Goal: Use online tool/utility: Use online tool/utility

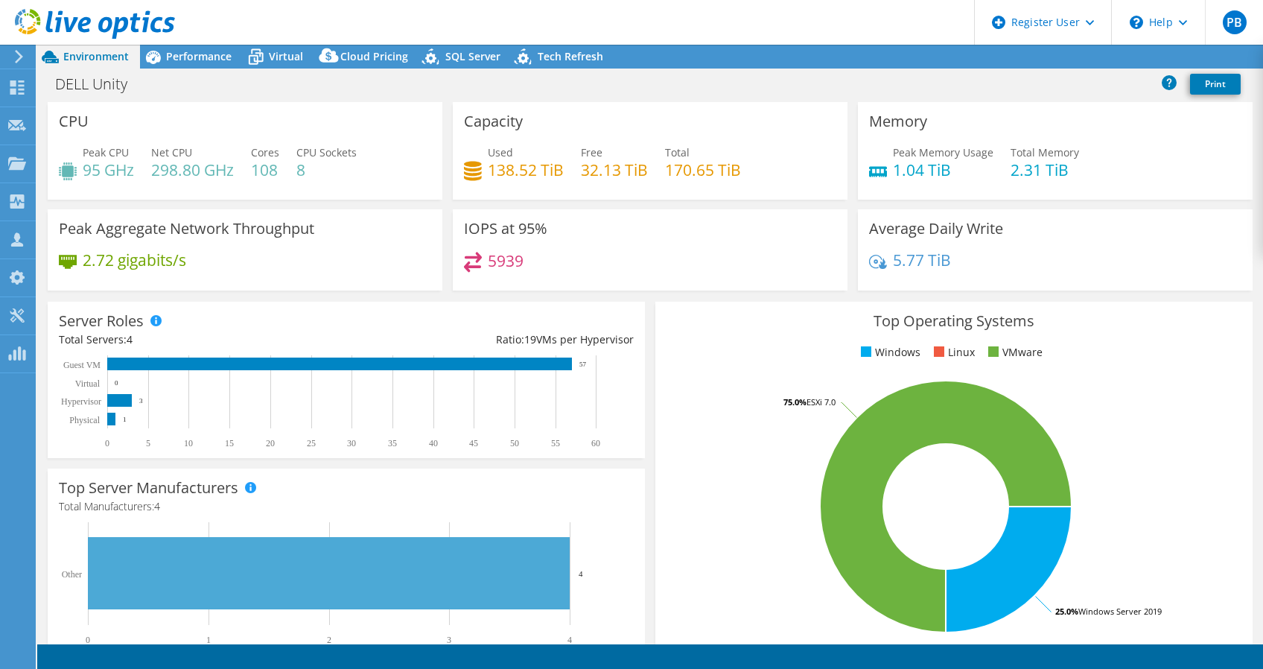
select select "USD"
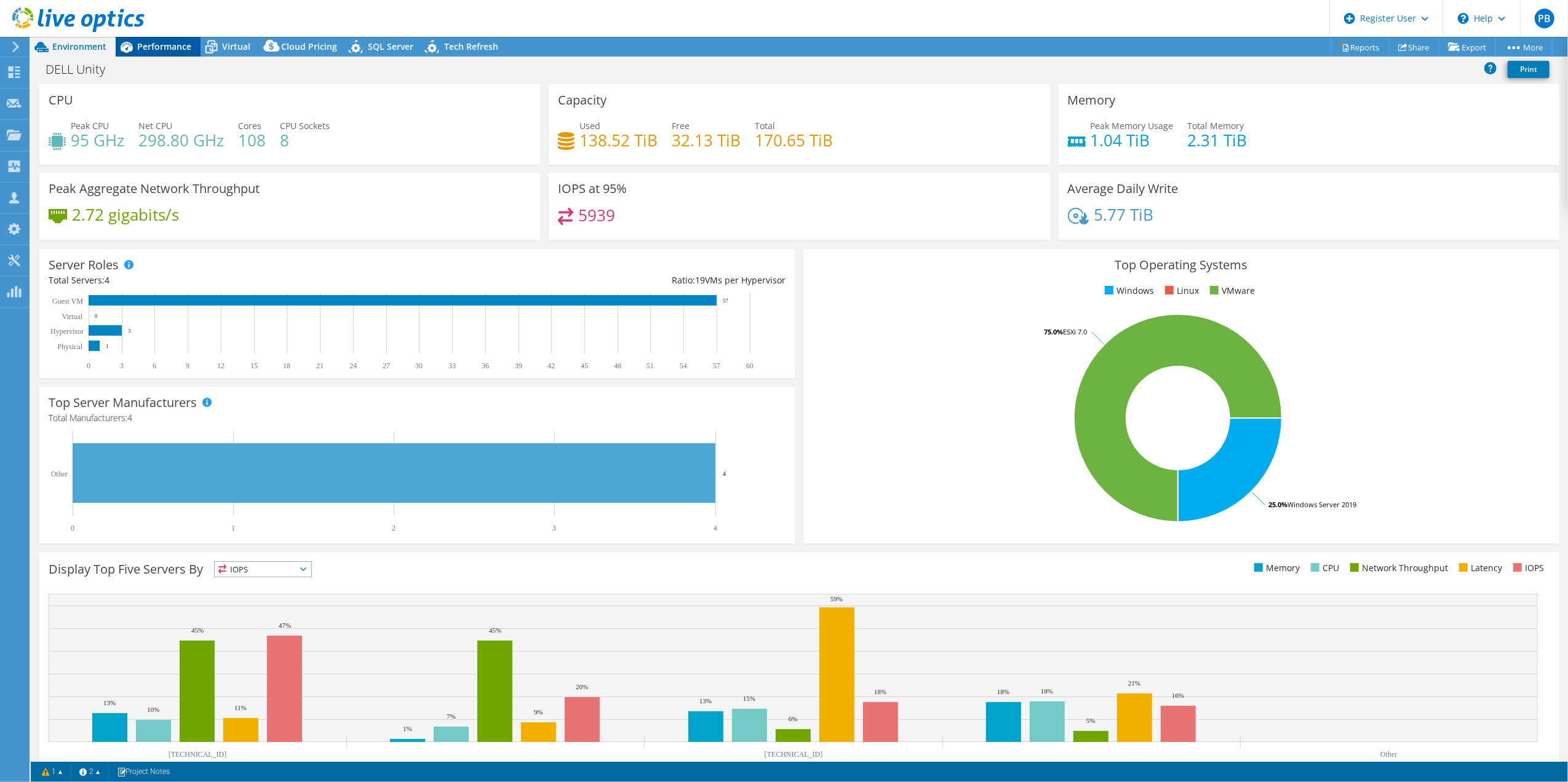
click at [135, 50] on icon at bounding box center [126, 47] width 21 height 21
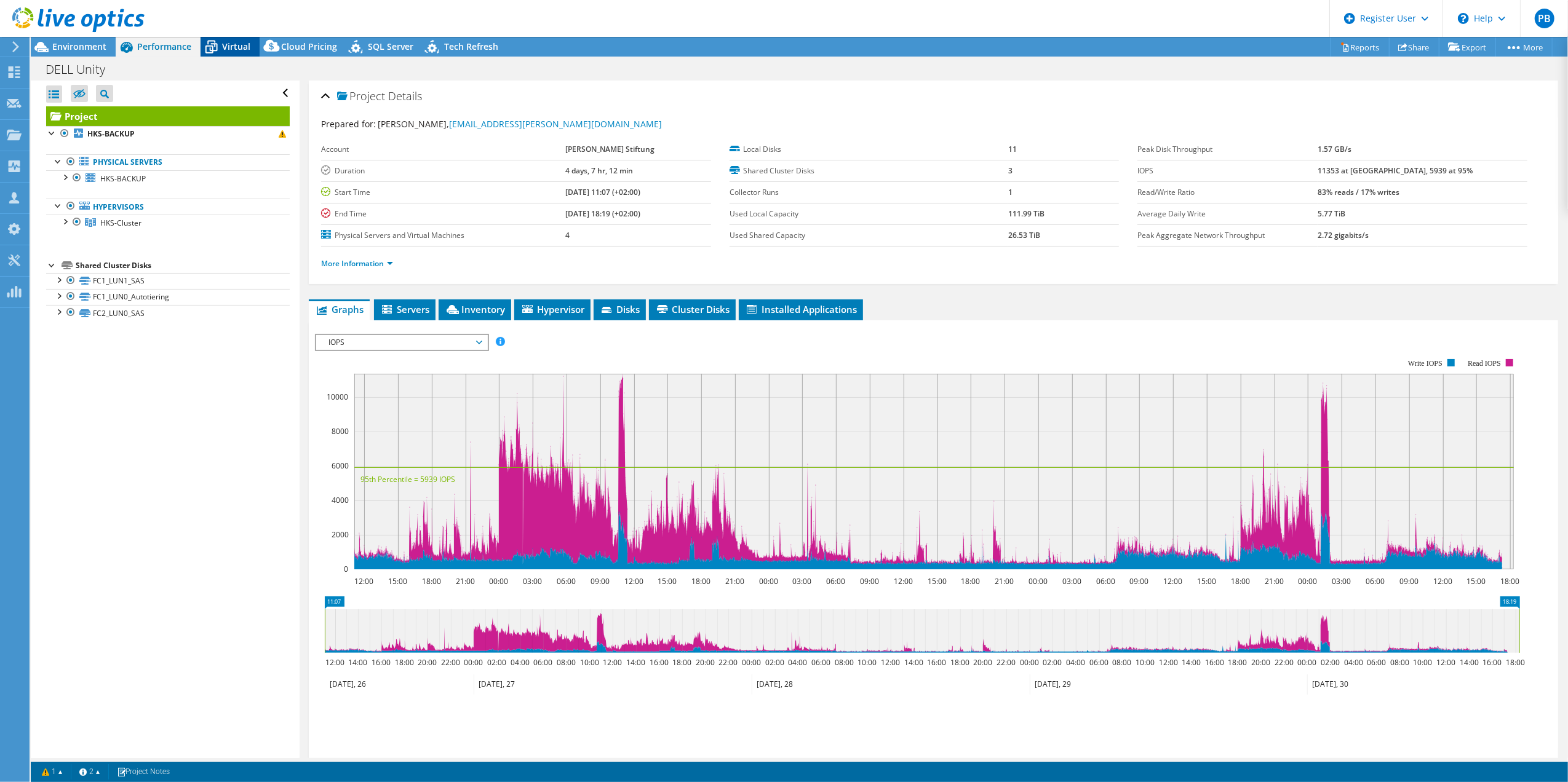
click at [214, 40] on icon at bounding box center [211, 47] width 21 height 21
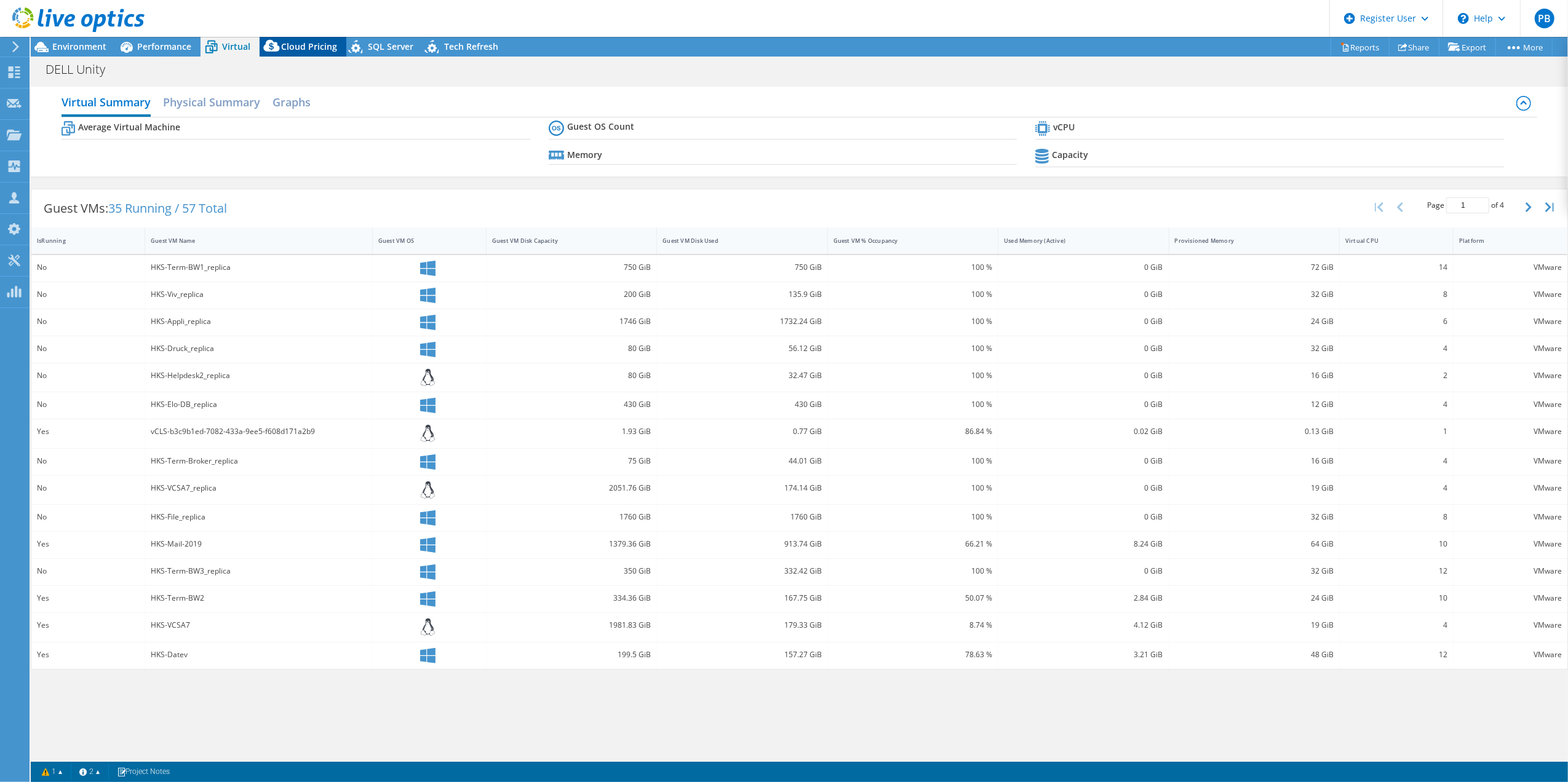
click at [263, 47] on icon at bounding box center [271, 45] width 16 height 12
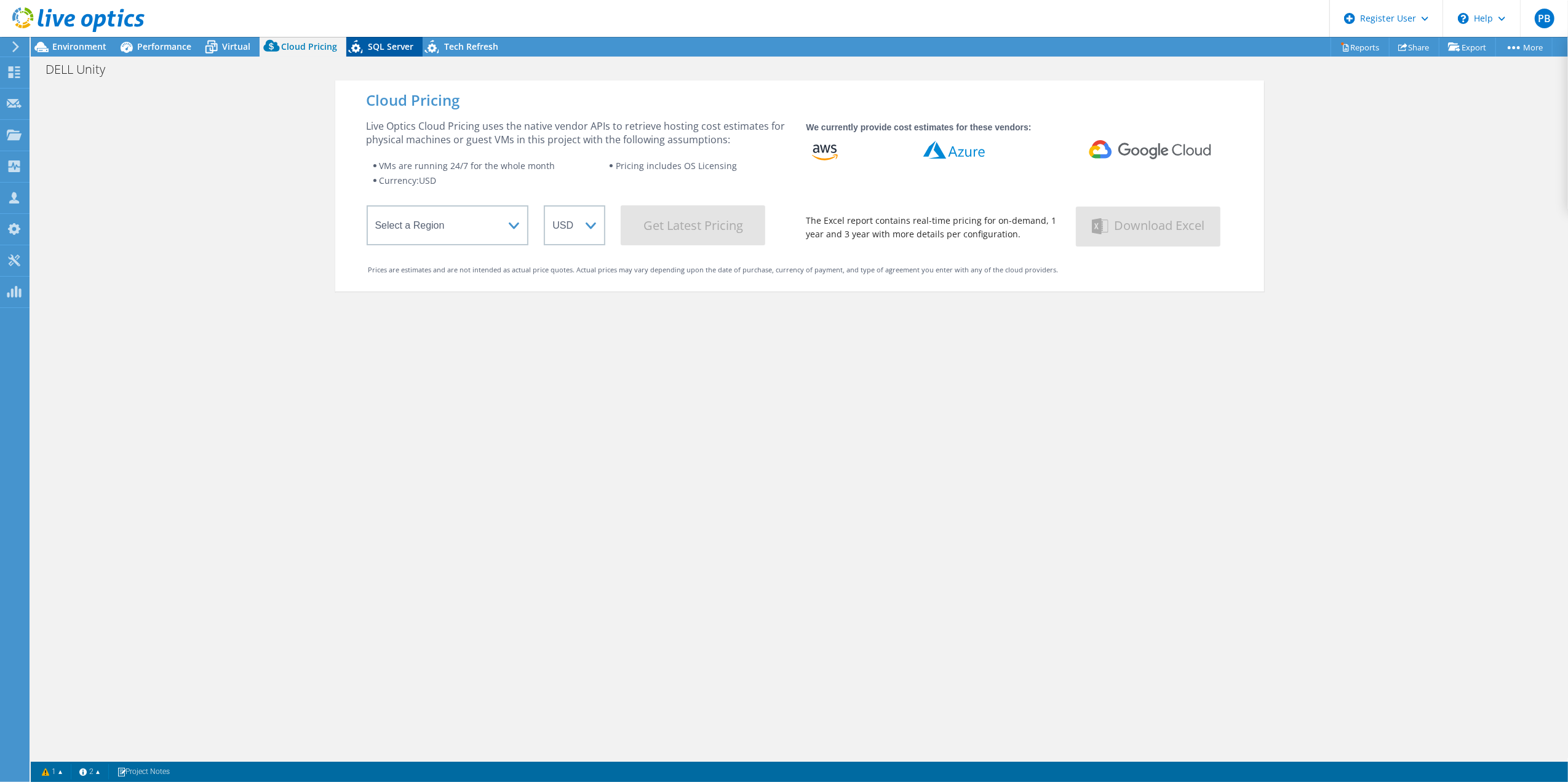
click at [377, 45] on span "SQL Server" at bounding box center [390, 46] width 45 height 12
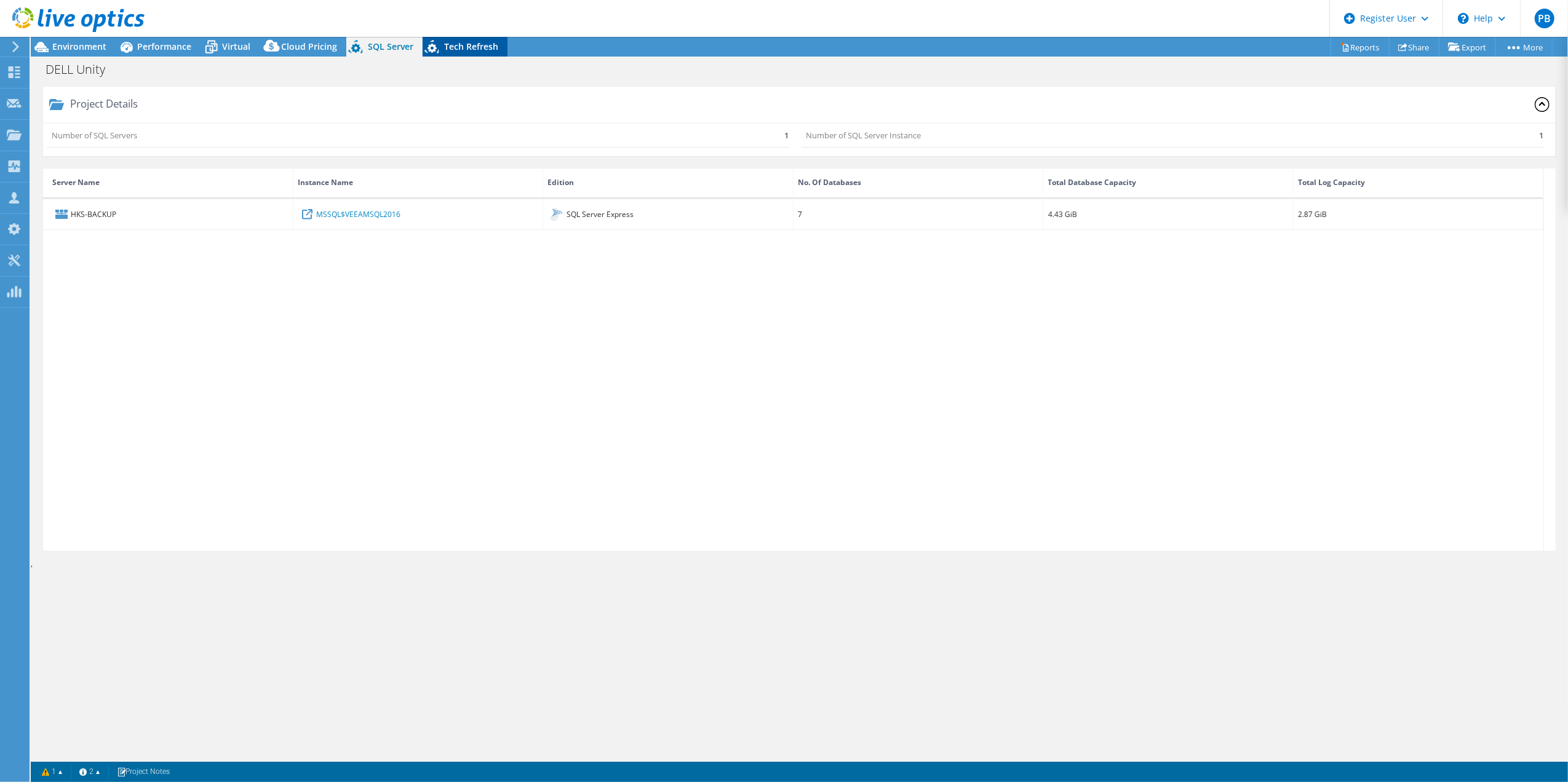
click at [467, 50] on span "Tech Refresh" at bounding box center [471, 46] width 54 height 12
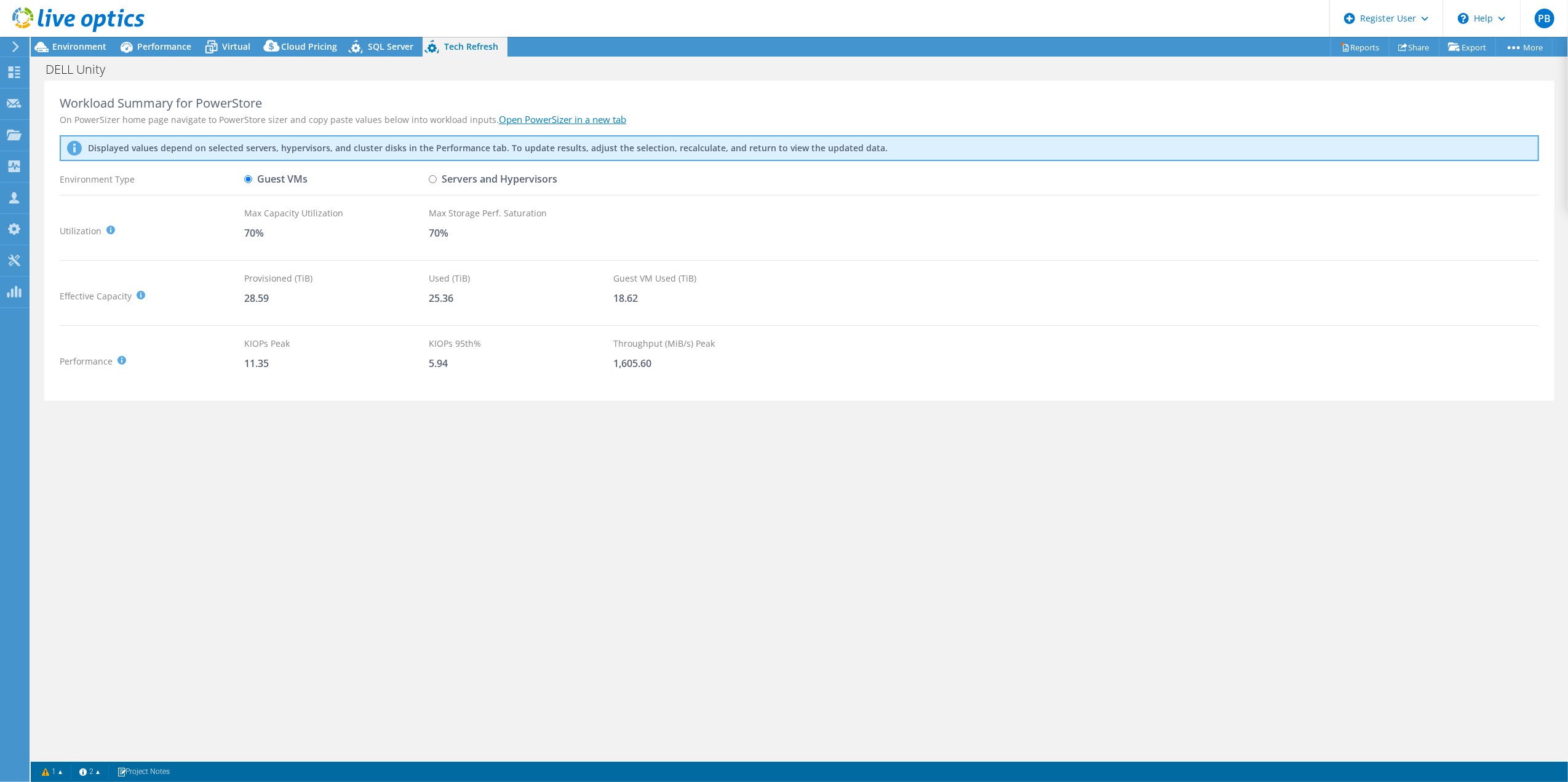
click at [437, 178] on label "Servers and Hypervisors" at bounding box center [493, 179] width 129 height 21
click at [437, 178] on input "Servers and Hypervisors" at bounding box center [433, 179] width 8 height 8
radio input "true"
click at [249, 181] on input "Guest VMs" at bounding box center [249, 179] width 8 height 8
radio input "true"
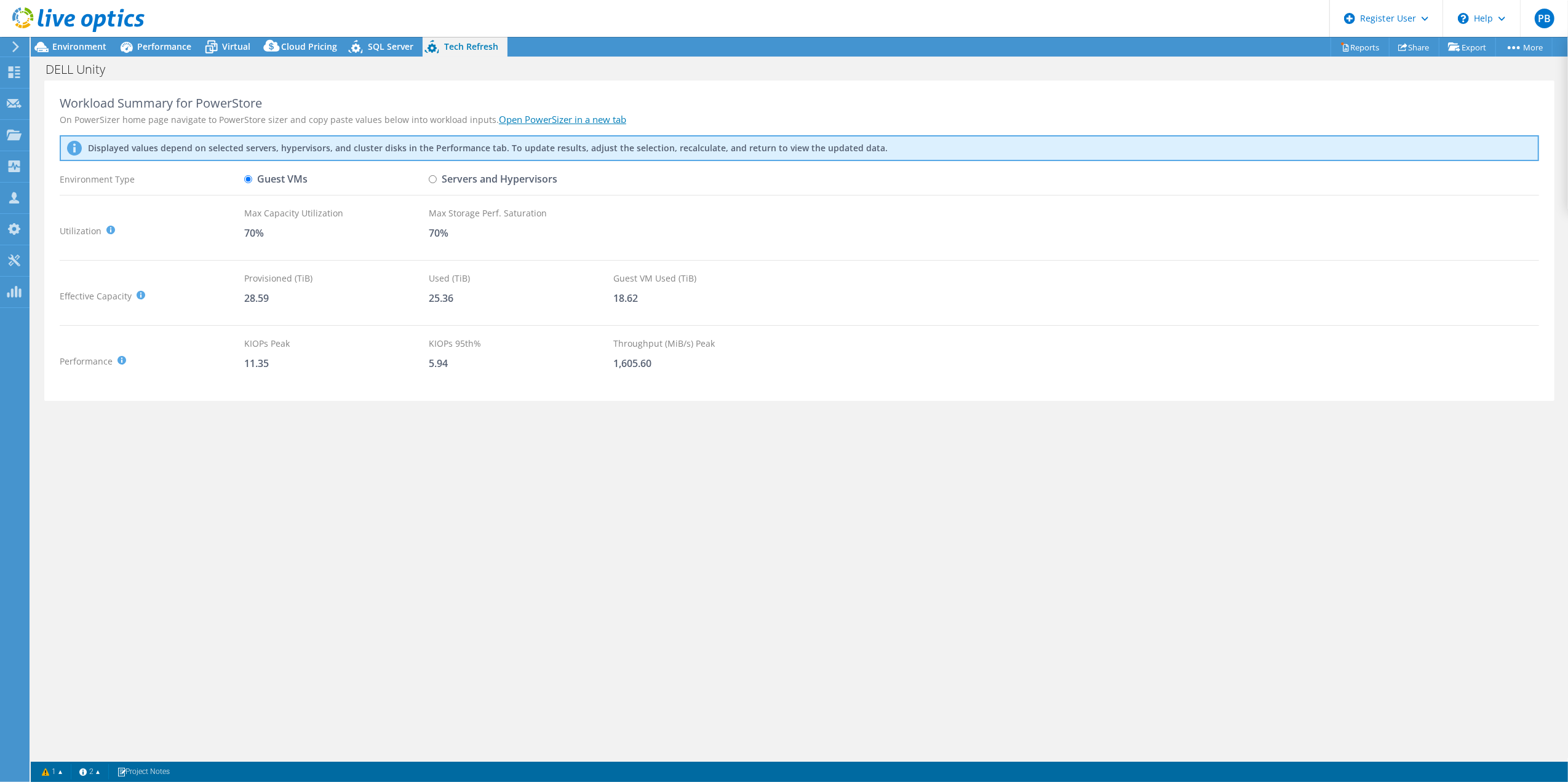
click at [438, 173] on label "Servers and Hypervisors" at bounding box center [493, 179] width 129 height 21
click at [437, 175] on input "Servers and Hypervisors" at bounding box center [433, 179] width 8 height 8
radio input "true"
radio input "false"
click at [175, 47] on span "Performance" at bounding box center [164, 46] width 54 height 12
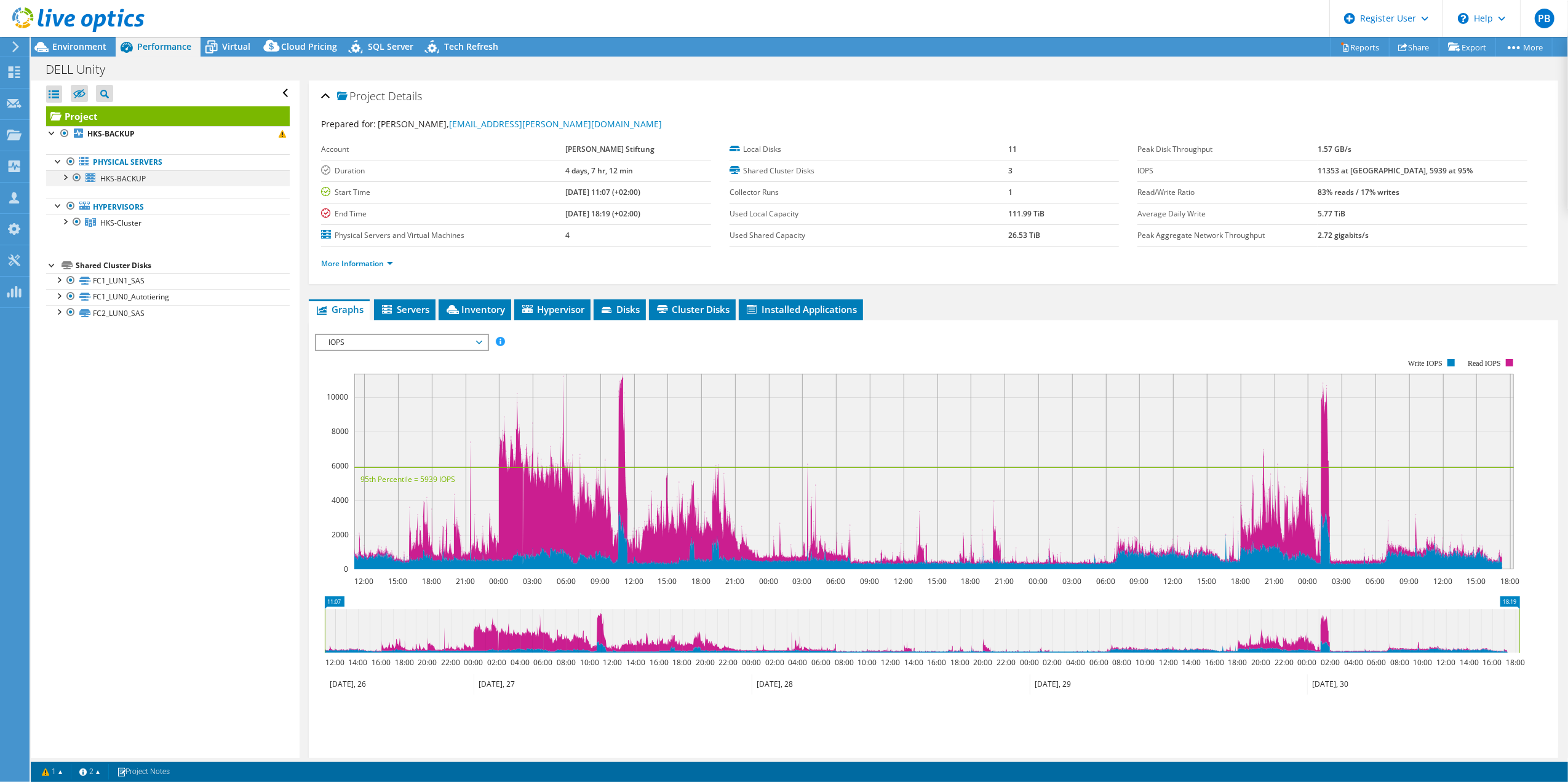
click at [63, 171] on div at bounding box center [64, 176] width 12 height 12
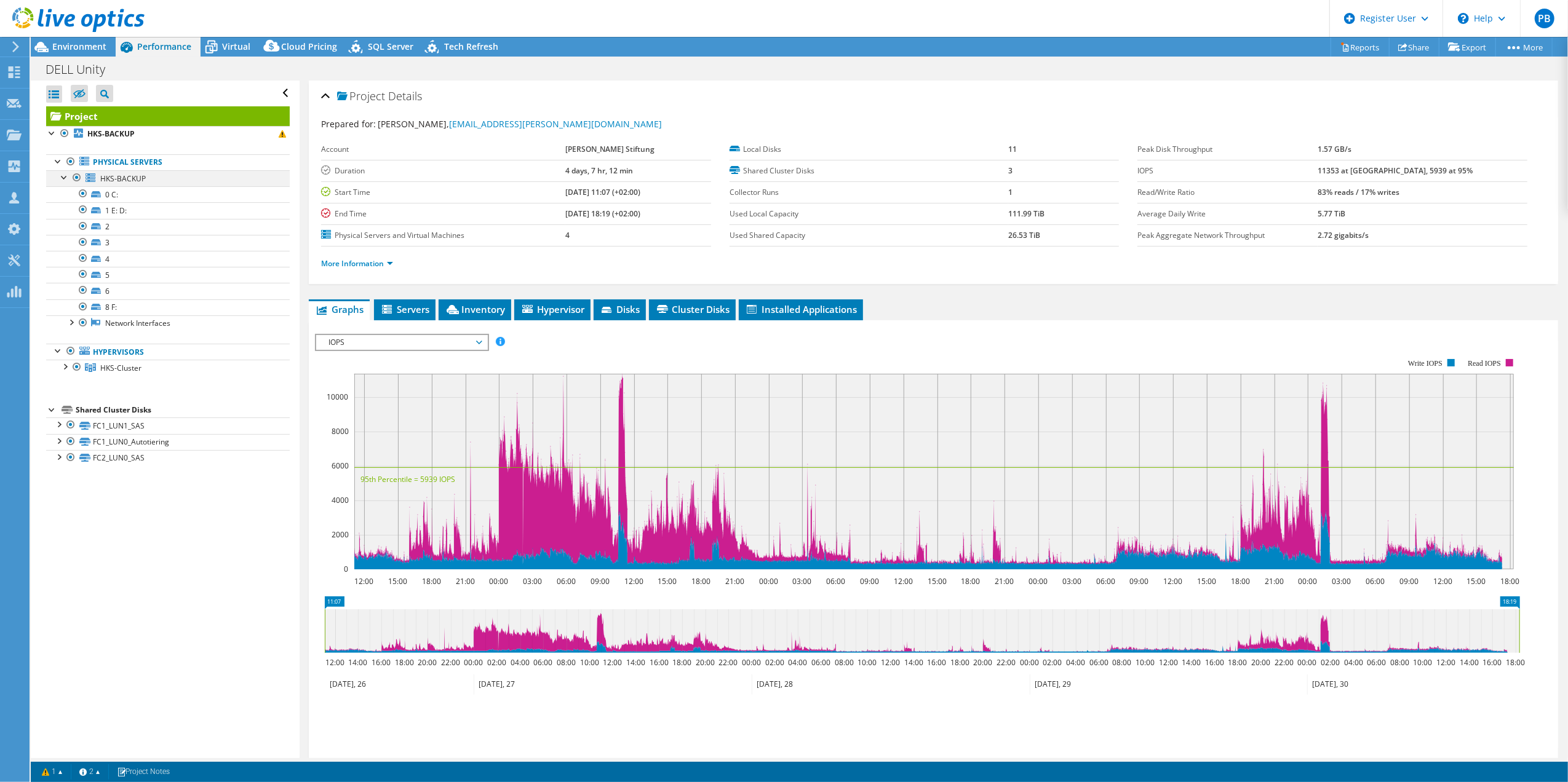
click at [63, 171] on div at bounding box center [64, 176] width 12 height 12
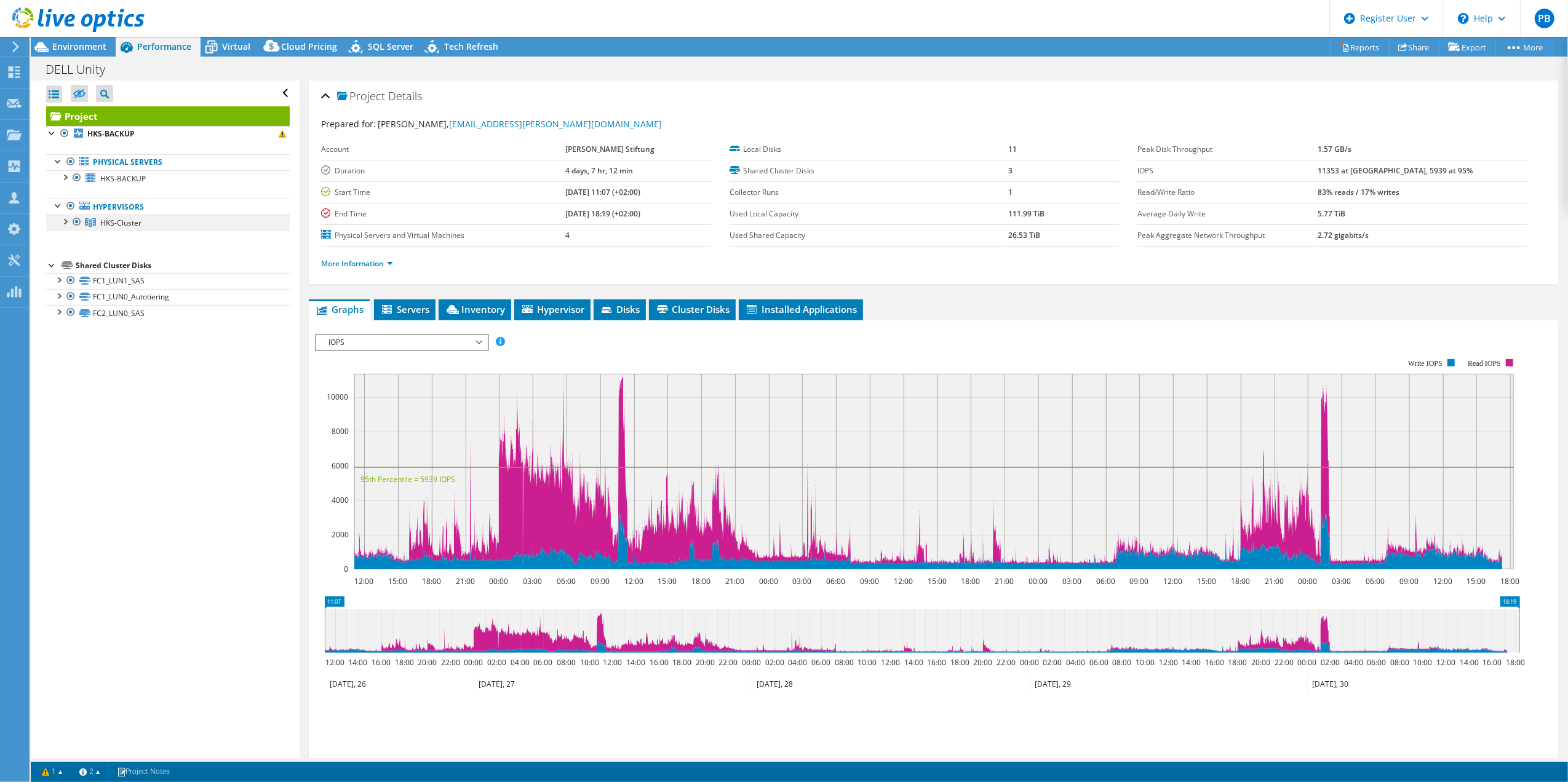
click at [62, 221] on div at bounding box center [64, 220] width 12 height 12
click at [216, 52] on icon at bounding box center [211, 47] width 21 height 21
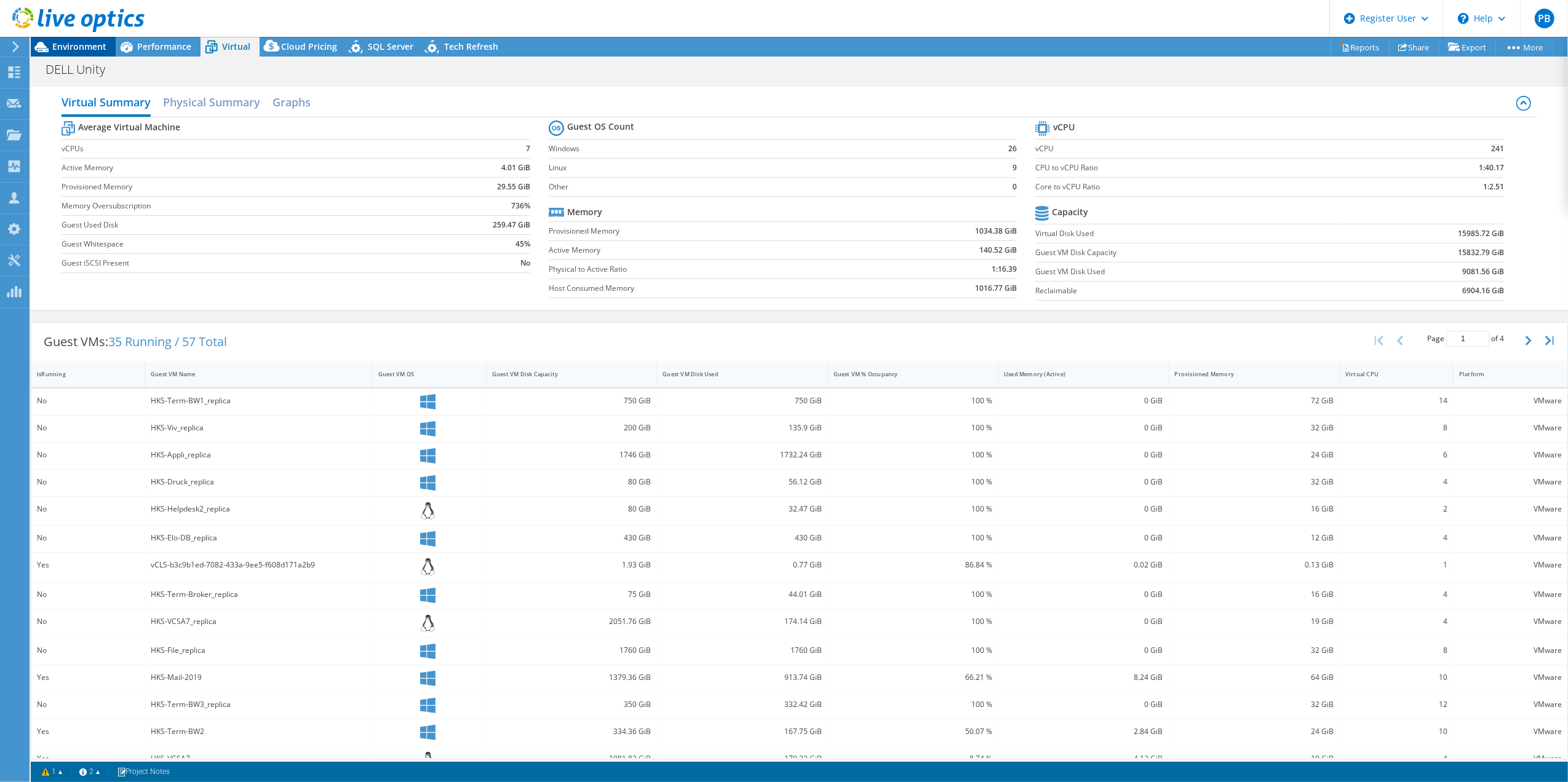
click at [78, 40] on span "Environment" at bounding box center [79, 46] width 54 height 12
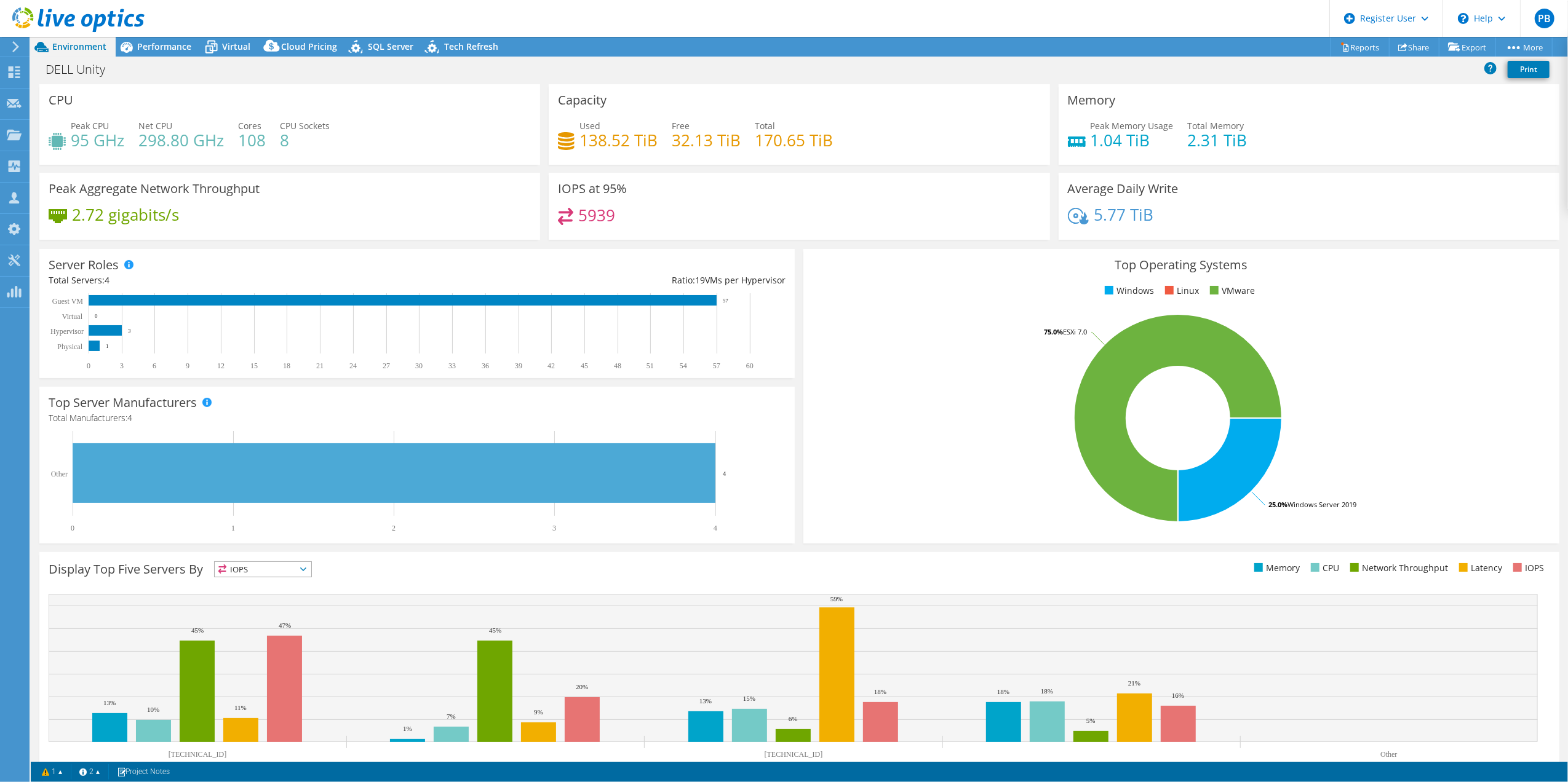
scroll to position [38, 0]
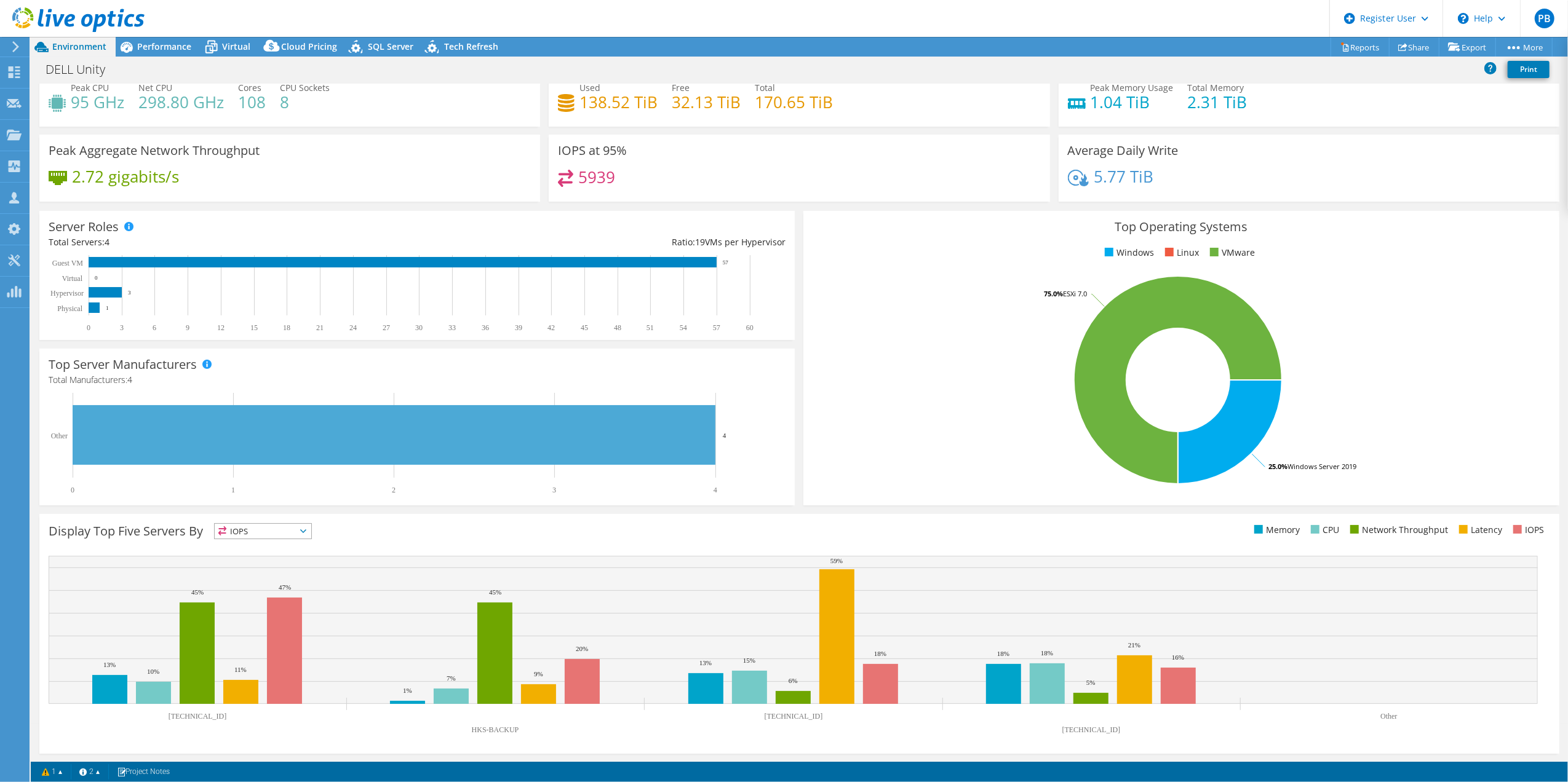
click at [179, 36] on header "PB Dell User [PERSON_NAME] [PERSON_NAME][EMAIL_ADDRESS][DOMAIN_NAME] Dell My Pr…" at bounding box center [784, 18] width 1568 height 37
click at [163, 47] on span "Performance" at bounding box center [164, 46] width 54 height 12
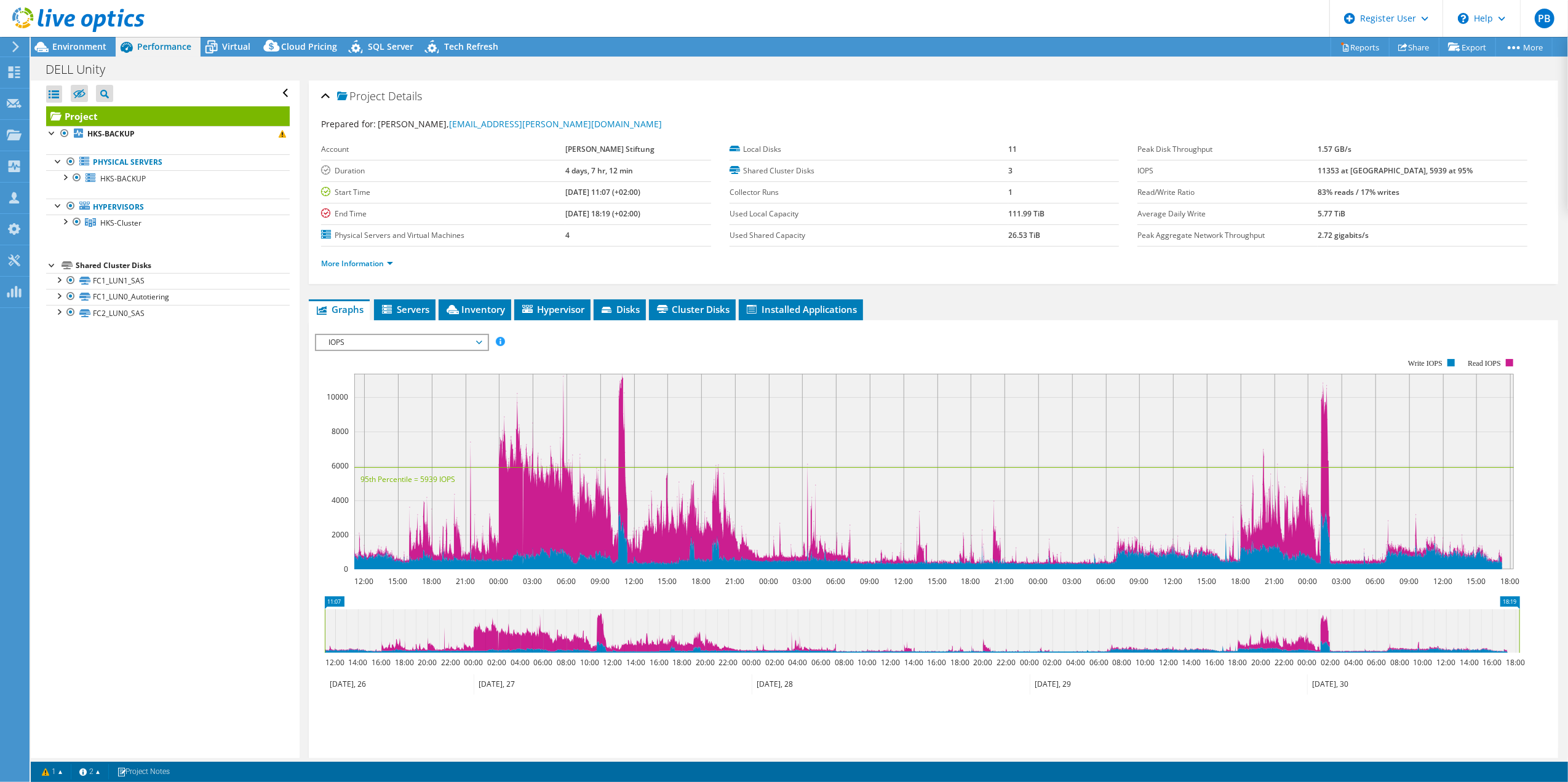
scroll to position [0, 0]
